Goal: Transaction & Acquisition: Purchase product/service

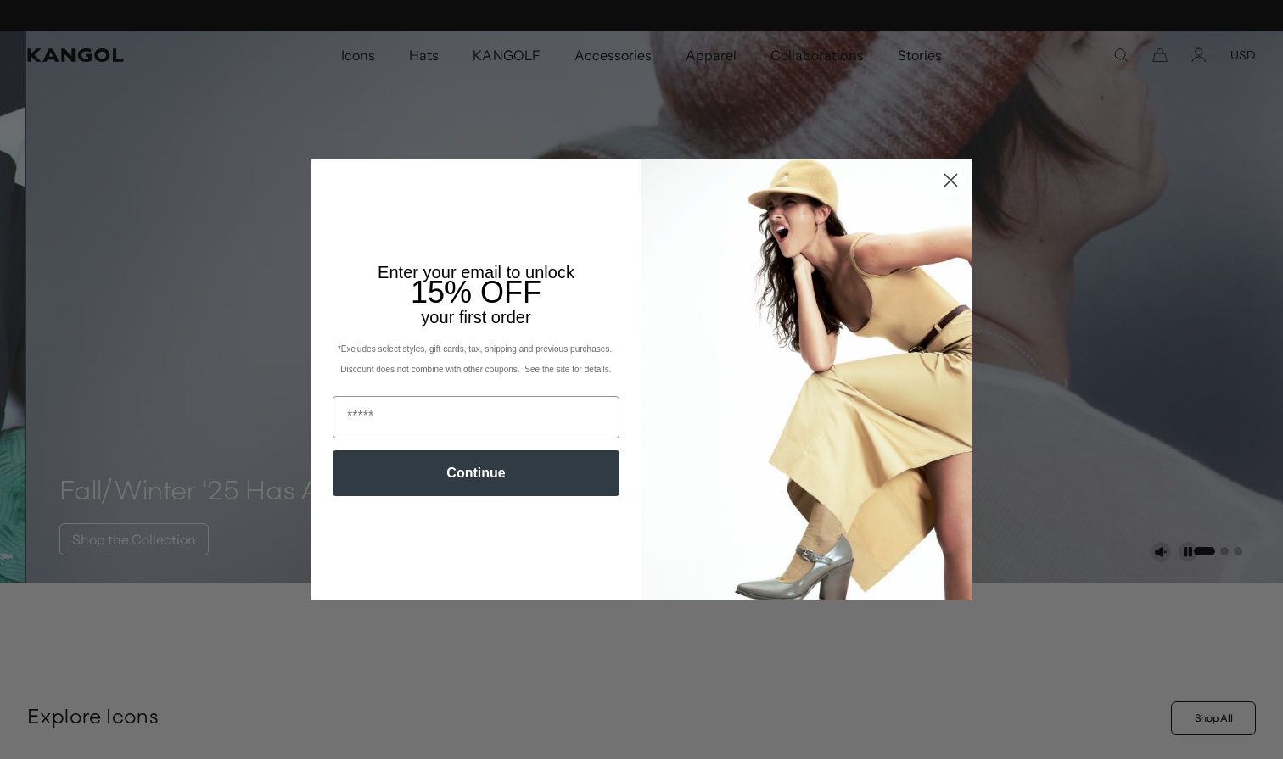
scroll to position [0, 349]
